Goal: Information Seeking & Learning: Learn about a topic

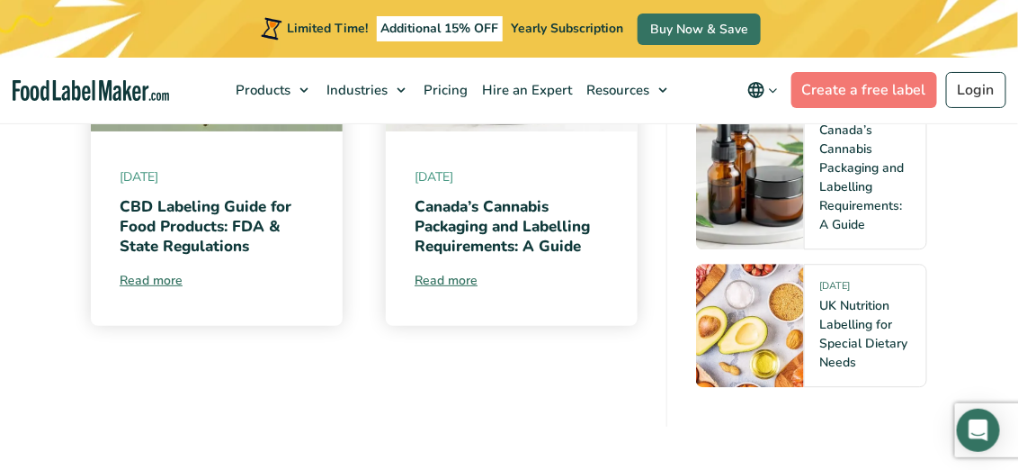
scroll to position [14611, 0]
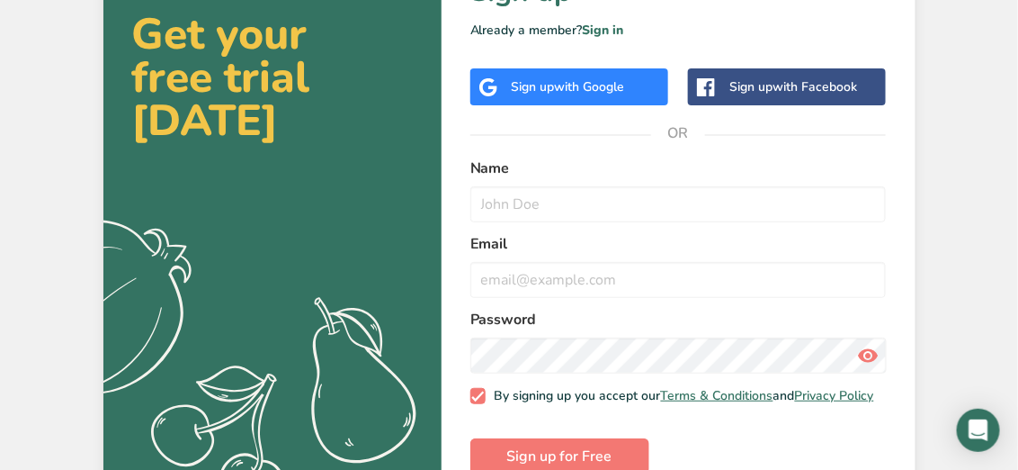
scroll to position [89, 0]
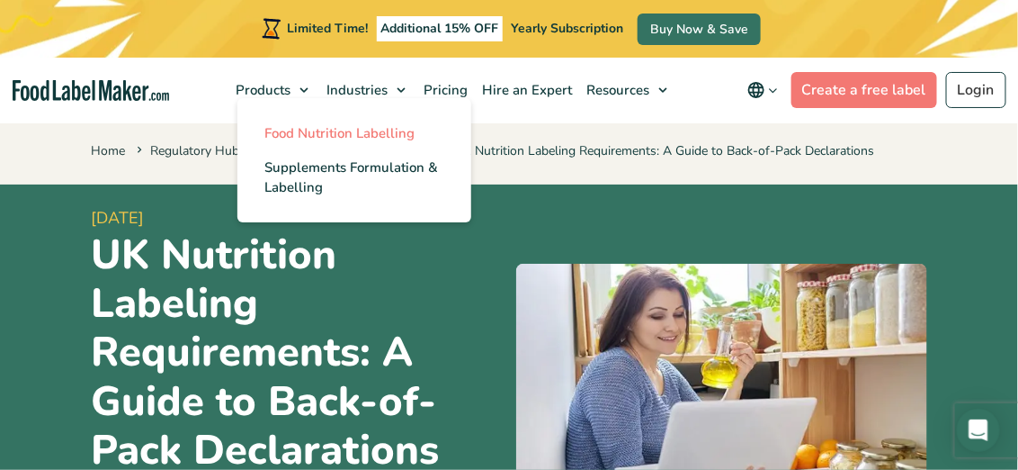
click at [293, 136] on span "Food Nutrition Labelling" at bounding box center [339, 133] width 150 height 18
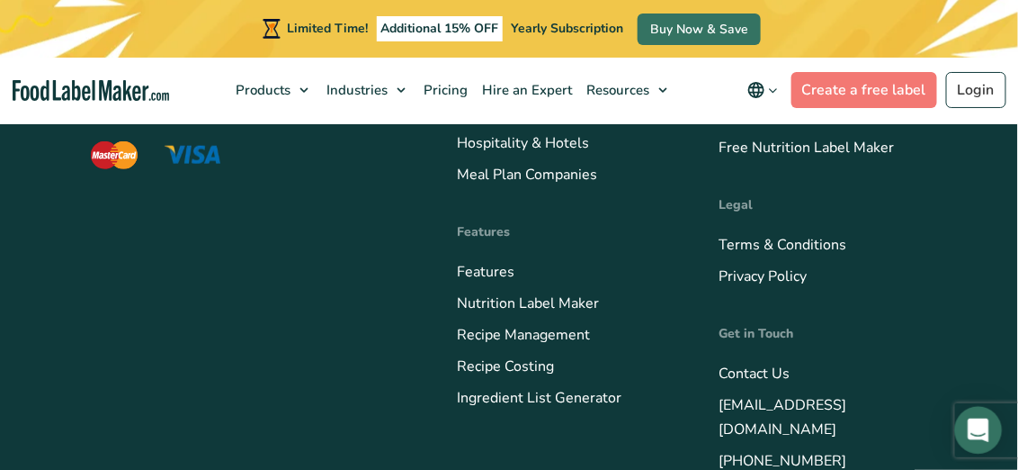
scroll to position [6181, 0]
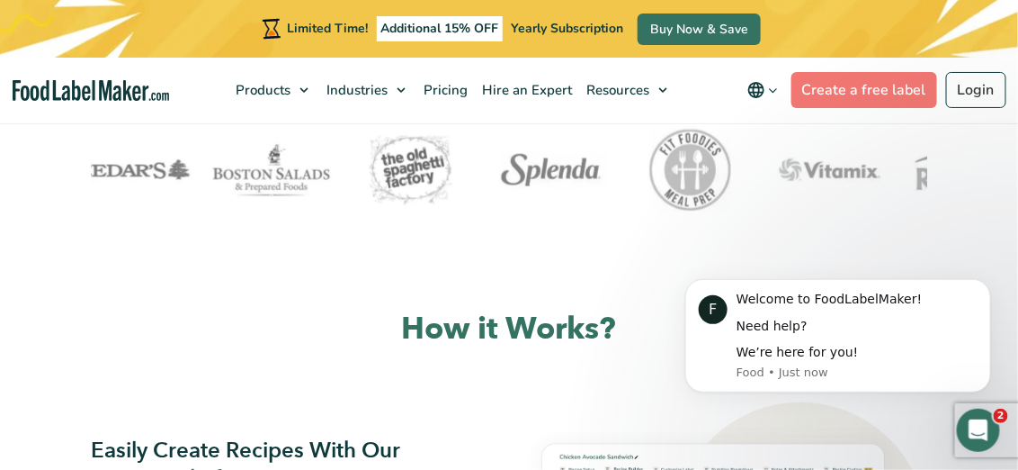
scroll to position [845, 0]
